Goal: Transaction & Acquisition: Subscribe to service/newsletter

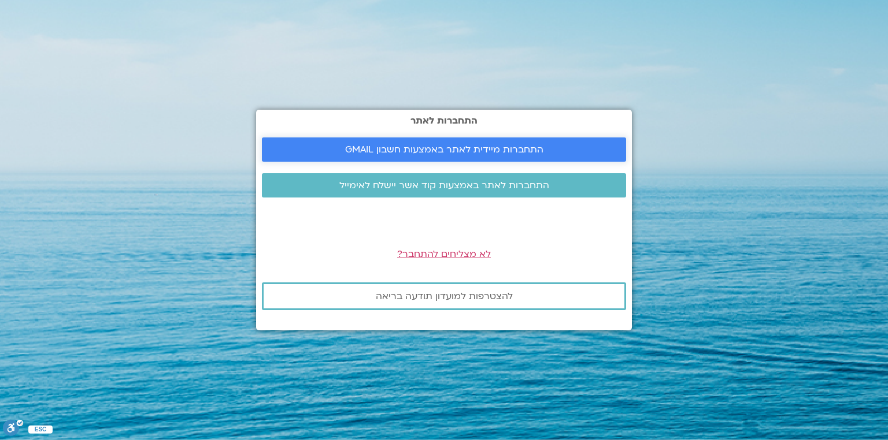
click at [406, 145] on span "התחברות מיידית לאתר באמצעות חשבון GMAIL" at bounding box center [444, 149] width 198 height 10
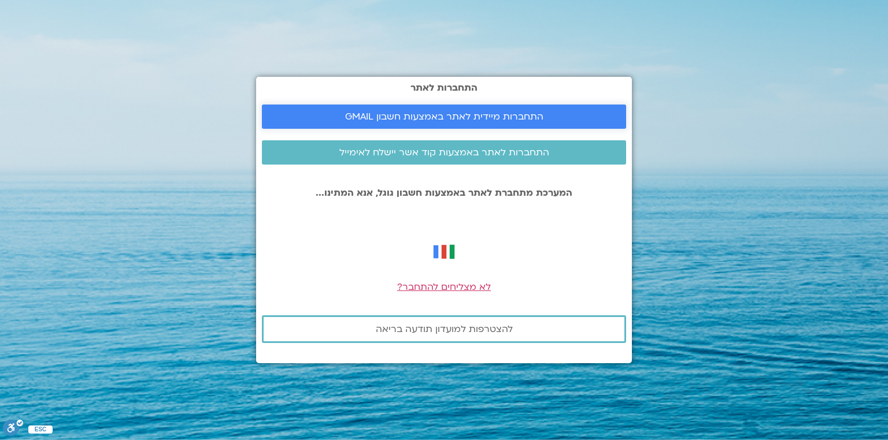
click at [444, 113] on span "התחברות מיידית לאתר באמצעות חשבון GMAIL" at bounding box center [444, 117] width 198 height 10
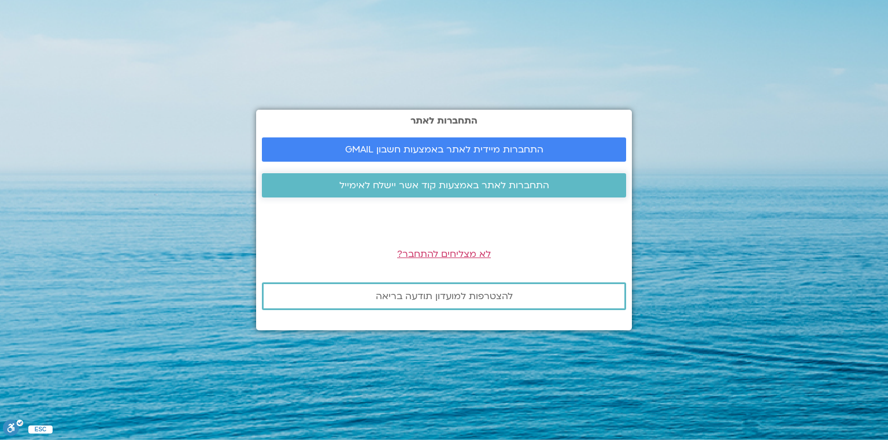
click at [426, 180] on span "התחברות לאתר באמצעות קוד אשר יישלח לאימייל" at bounding box center [444, 185] width 210 height 10
click at [436, 149] on span "התחברות מיידית לאתר באמצעות חשבון GMAIL" at bounding box center [444, 149] width 198 height 10
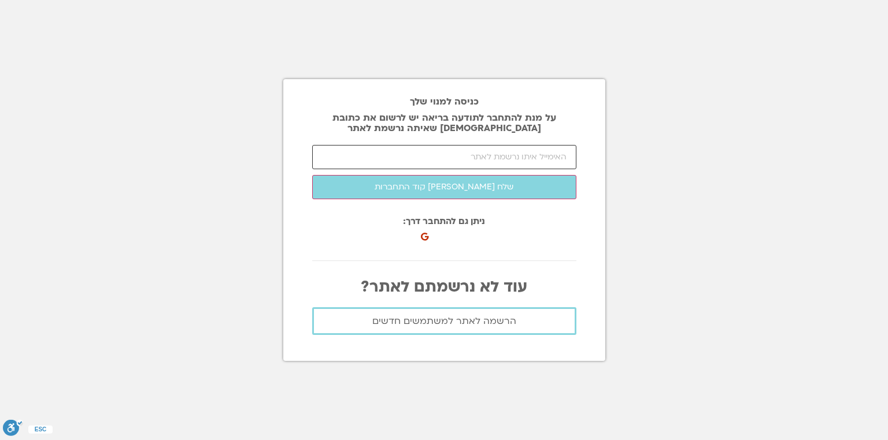
click at [510, 157] on input "email" at bounding box center [444, 157] width 264 height 24
type input "barakneria@gmail.com"
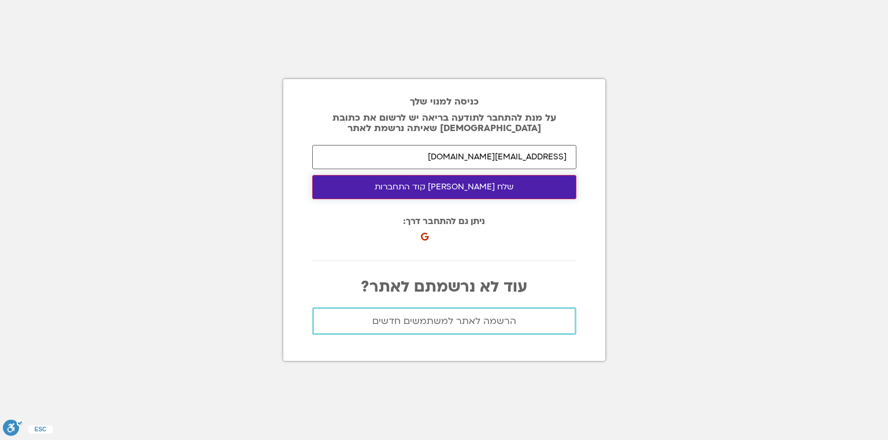
click at [465, 185] on button "שלח לי קוד התחברות" at bounding box center [444, 187] width 264 height 24
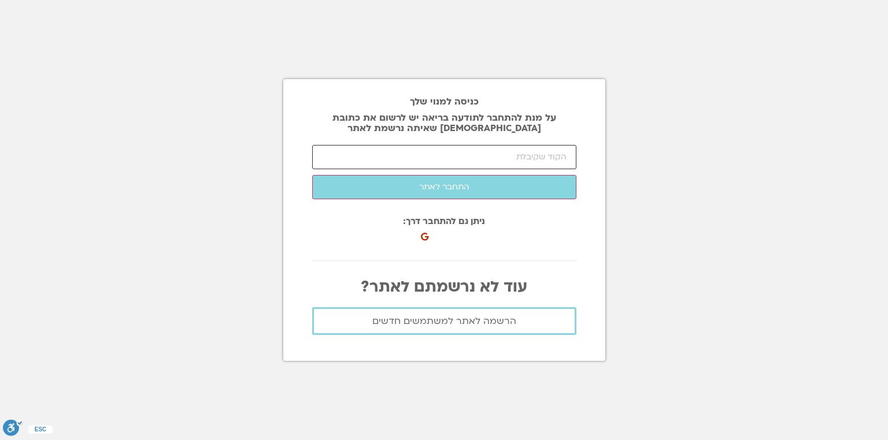
drag, startPoint x: 465, startPoint y: 158, endPoint x: 473, endPoint y: 153, distance: 9.9
click at [467, 157] on input "number" at bounding box center [444, 157] width 264 height 24
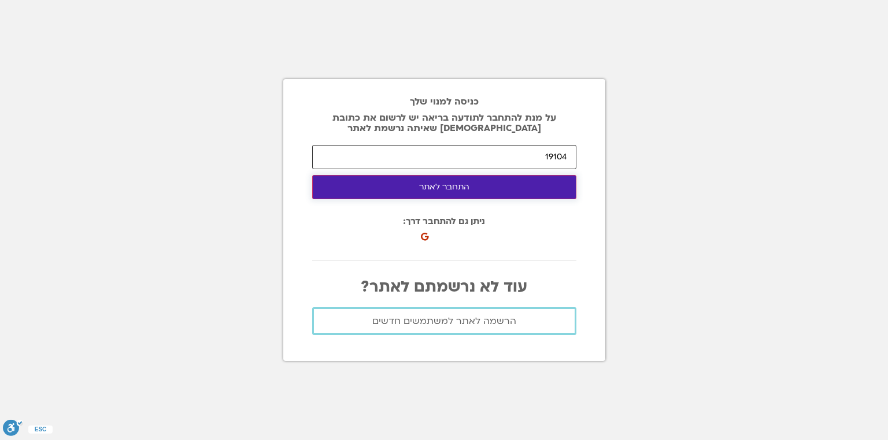
type input "19104"
click at [477, 189] on button "התחבר לאתר" at bounding box center [444, 187] width 264 height 24
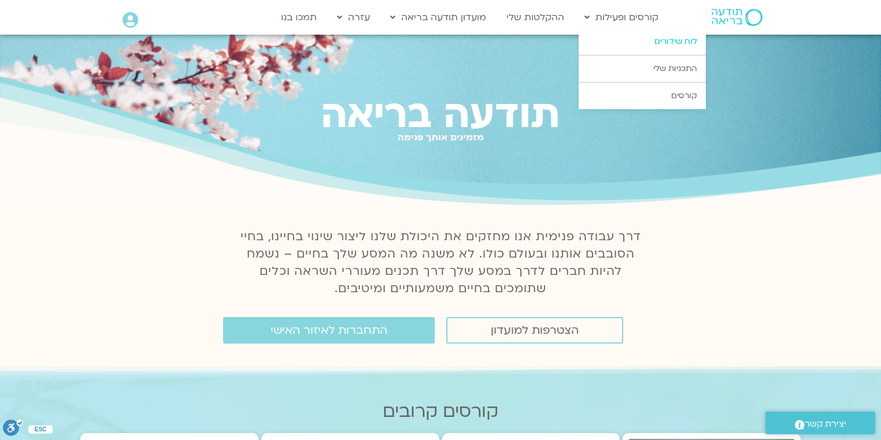
click at [681, 40] on link "לוח שידורים" at bounding box center [641, 41] width 127 height 27
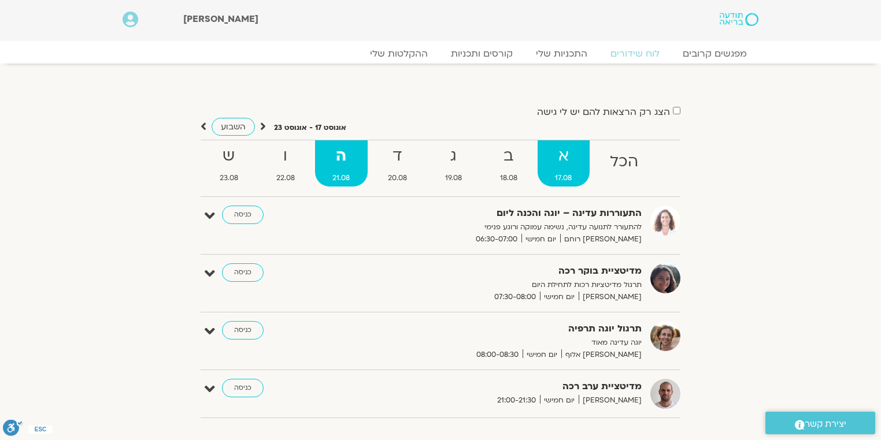
click at [559, 177] on span "17.08" at bounding box center [563, 178] width 53 height 12
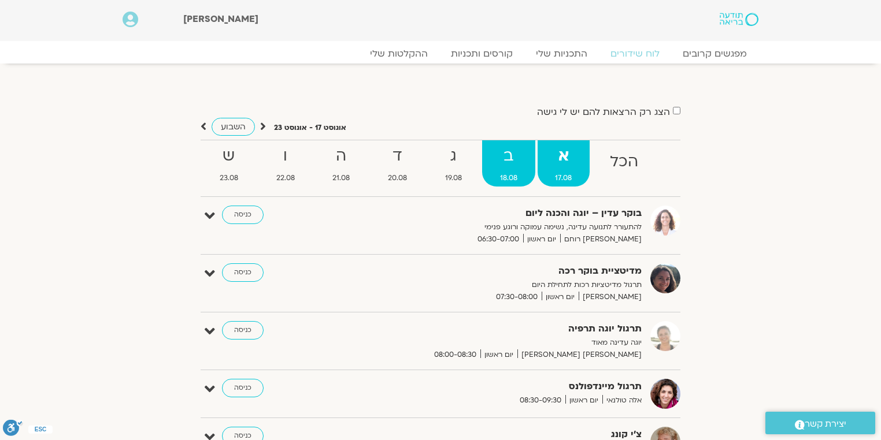
click at [500, 164] on strong "ב" at bounding box center [508, 156] width 53 height 26
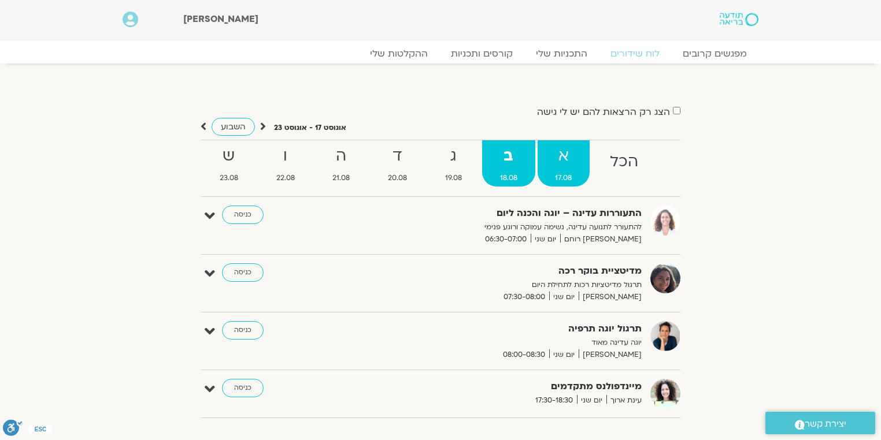
click at [564, 157] on strong "א" at bounding box center [563, 156] width 53 height 26
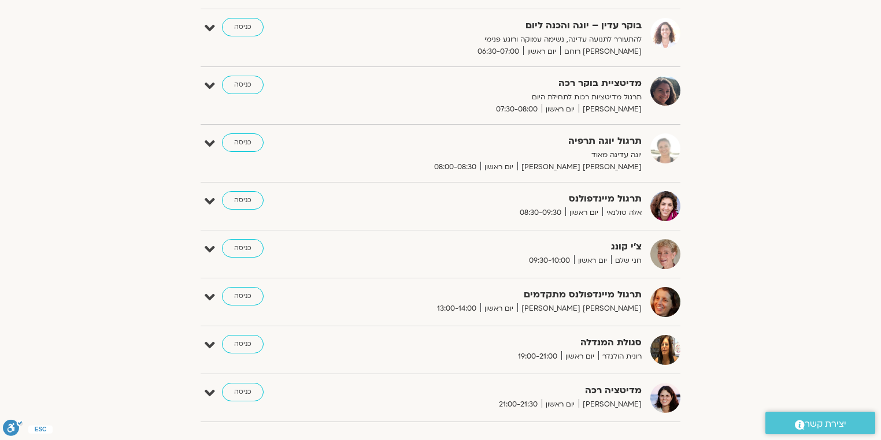
scroll to position [46, 0]
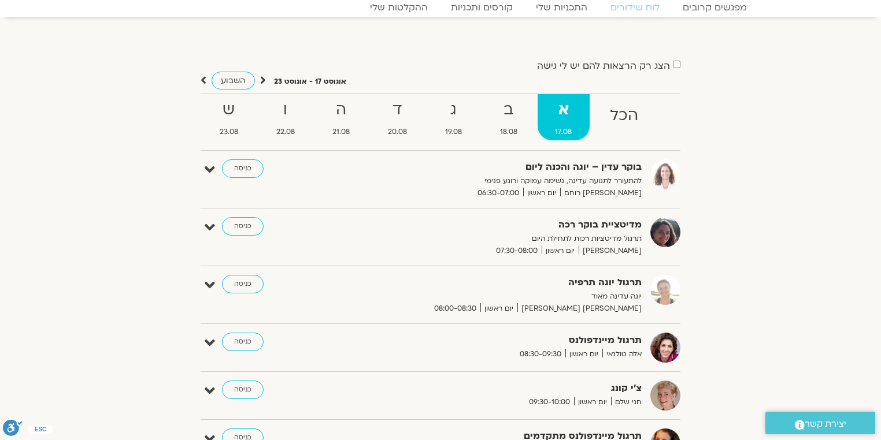
click at [261, 78] on icon at bounding box center [263, 81] width 6 height 12
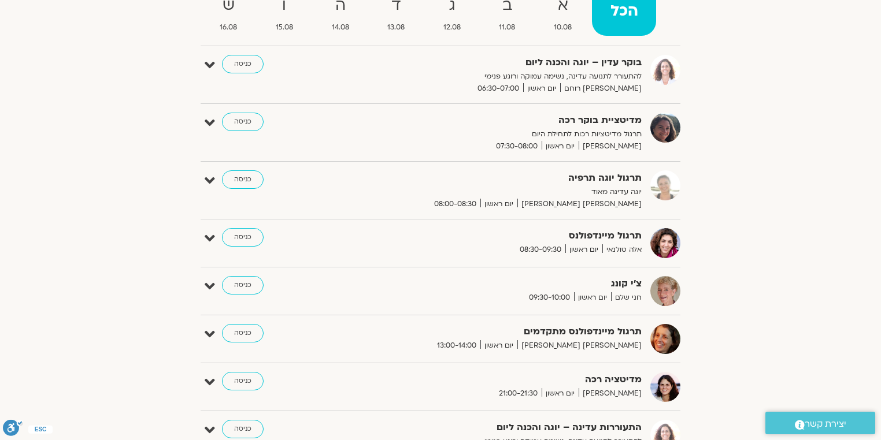
scroll to position [0, 0]
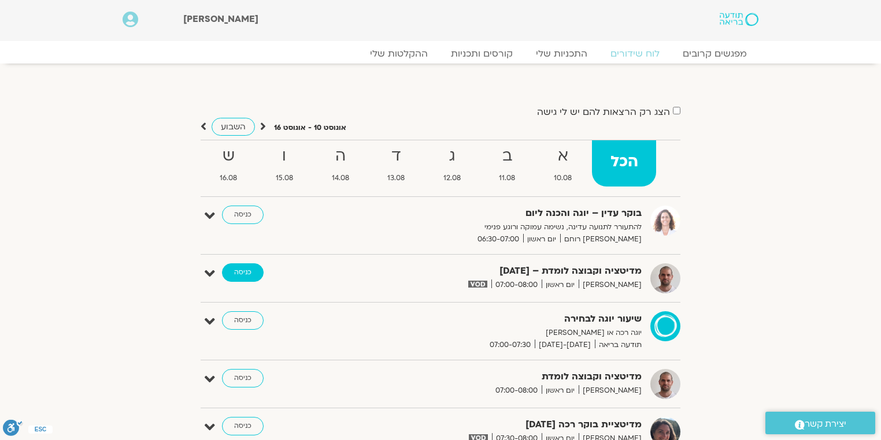
click at [255, 272] on link "כניסה" at bounding box center [243, 272] width 42 height 18
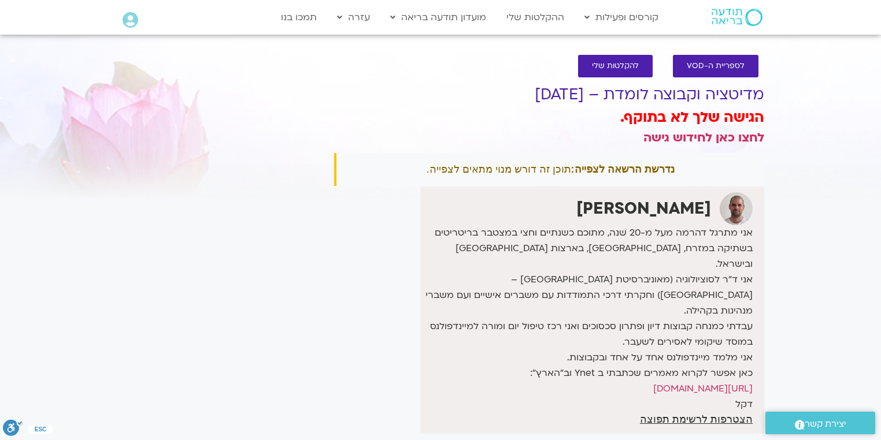
click at [673, 205] on strong "דקל קנטי" at bounding box center [643, 209] width 135 height 22
click at [607, 182] on div "נדרשת הרשאה לצפייה: תוכן זה דורש מנוי מתאים לצפייה." at bounding box center [549, 169] width 430 height 33
click at [600, 176] on div at bounding box center [600, 176] width 0 height 0
click at [607, 178] on div "נדרשת הרשאה לצפייה: תוכן זה דורש מנוי מתאים לצפייה." at bounding box center [549, 169] width 430 height 33
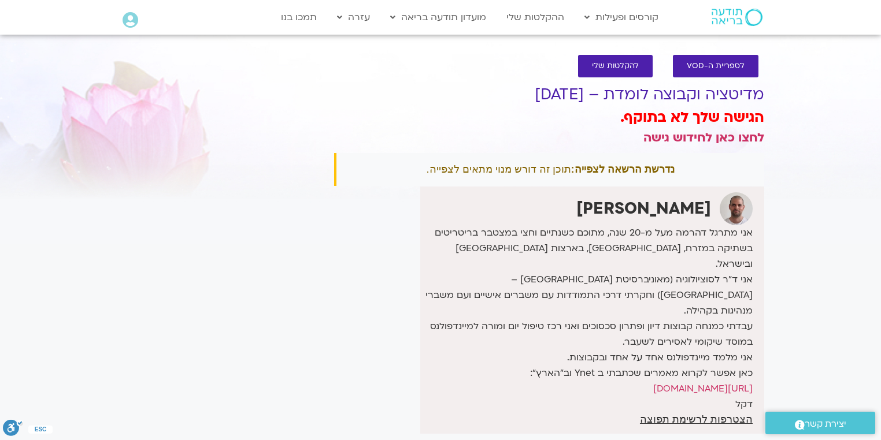
click at [656, 121] on h3 "הגישה שלך לא בתוקף." at bounding box center [549, 118] width 430 height 20
click at [714, 65] on span "לספריית ה-VOD" at bounding box center [715, 66] width 58 height 9
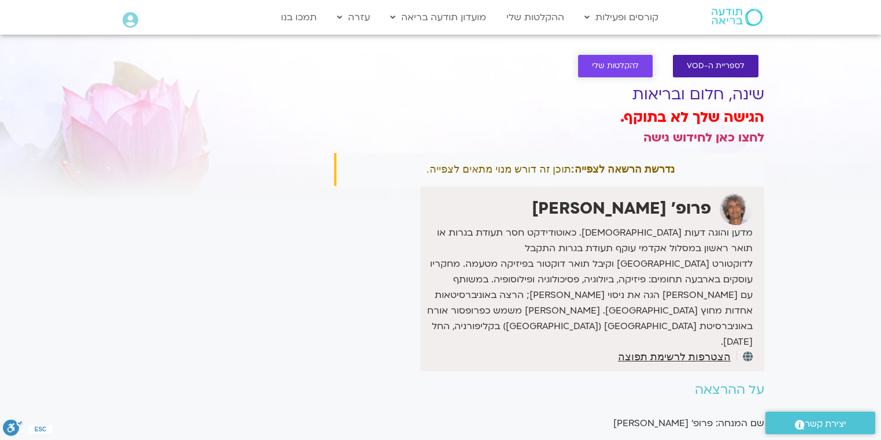
click at [614, 66] on span "להקלטות שלי" at bounding box center [615, 66] width 47 height 9
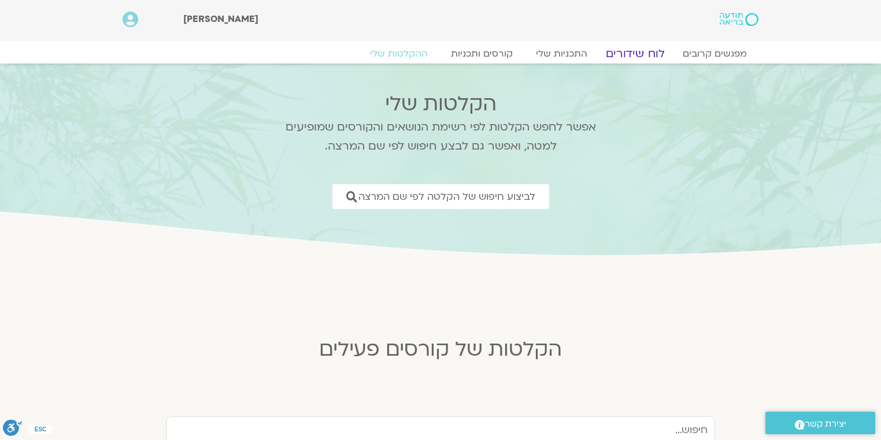
click at [638, 50] on link "לוח שידורים" at bounding box center [635, 54] width 87 height 14
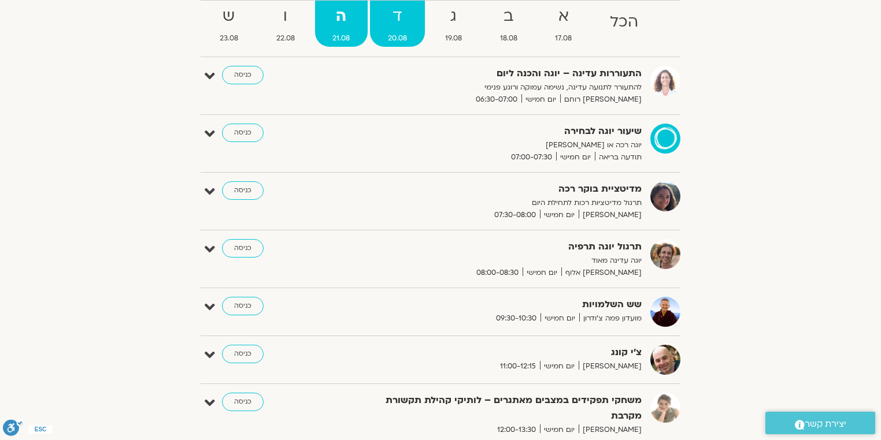
scroll to position [139, 0]
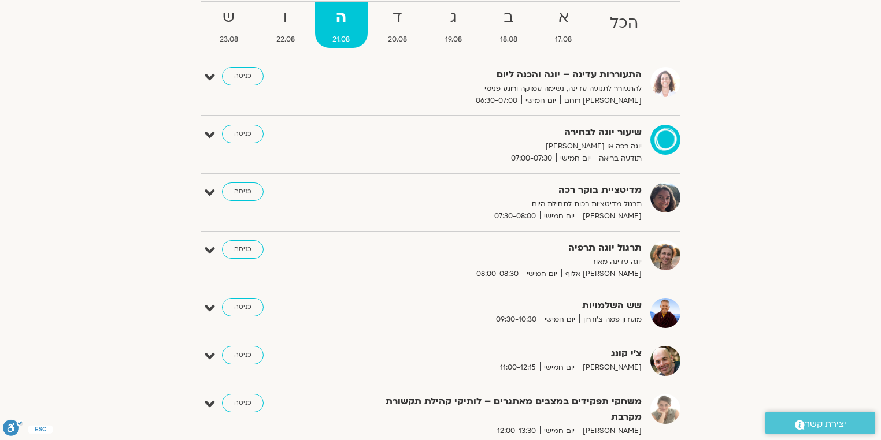
click at [603, 310] on strong "שש השלמויות" at bounding box center [499, 306] width 283 height 16
click at [507, 35] on span "18.08" at bounding box center [508, 40] width 53 height 12
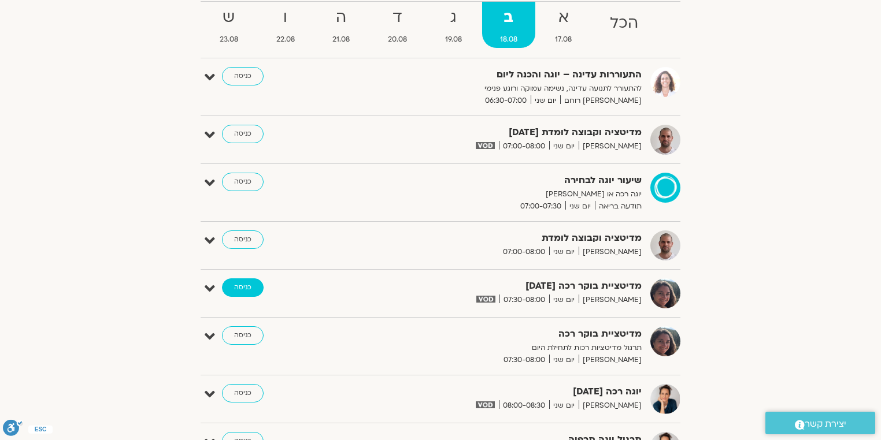
click at [250, 291] on link "כניסה" at bounding box center [243, 288] width 42 height 18
